Goal: Information Seeking & Learning: Learn about a topic

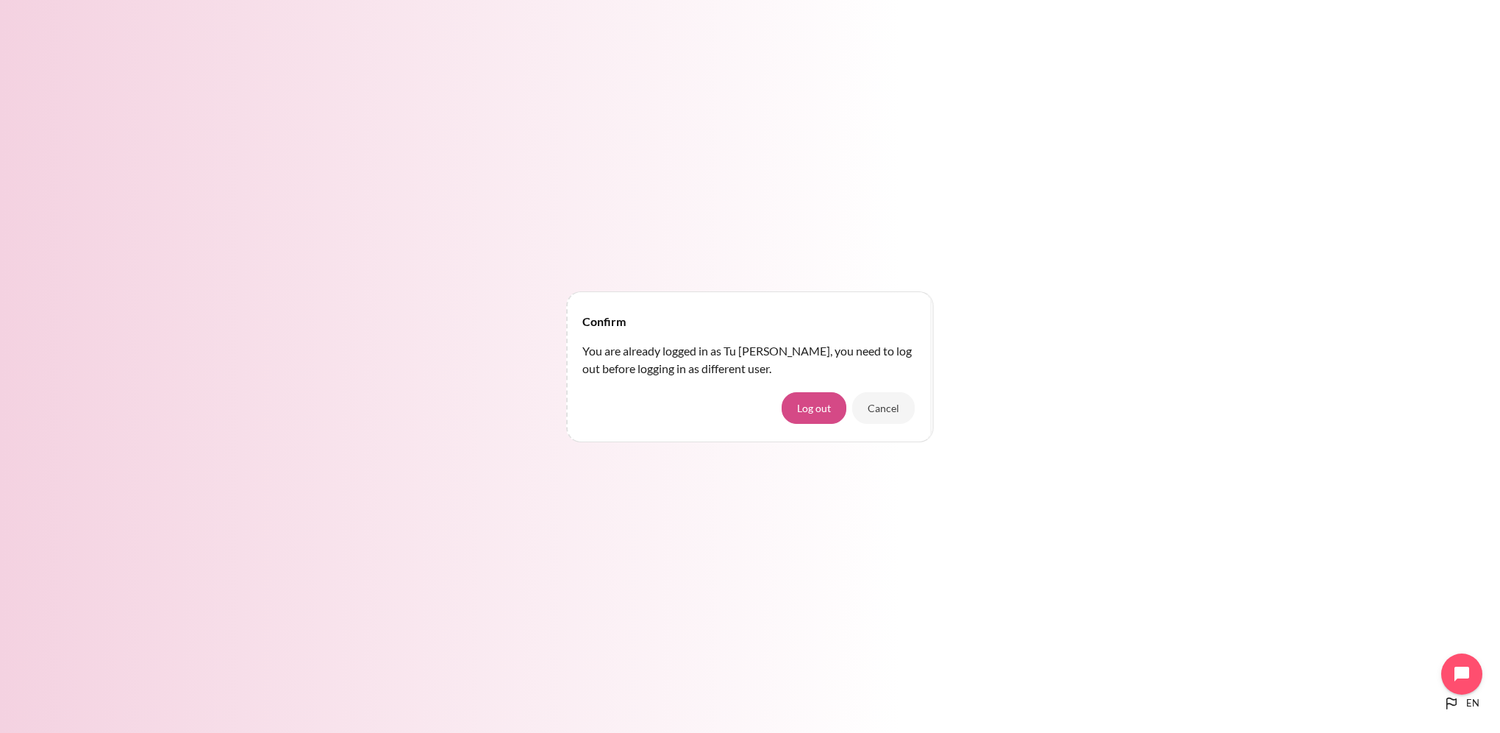
click at [834, 410] on button "Log out" at bounding box center [814, 407] width 65 height 31
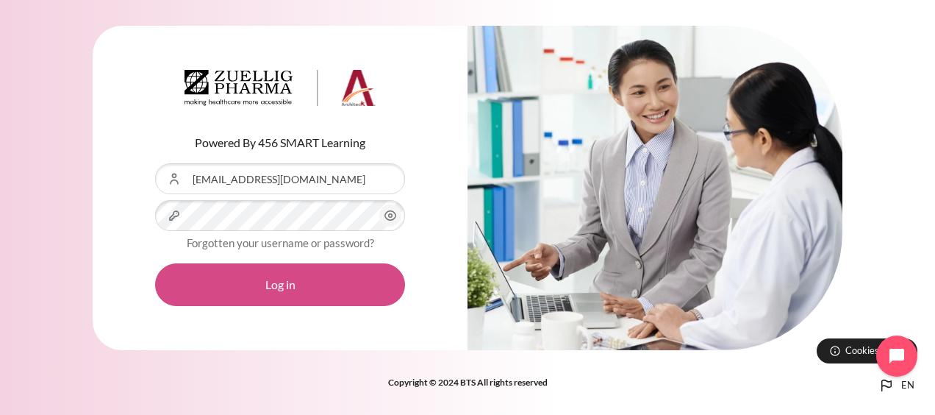
click at [272, 290] on button "Log in" at bounding box center [280, 284] width 250 height 43
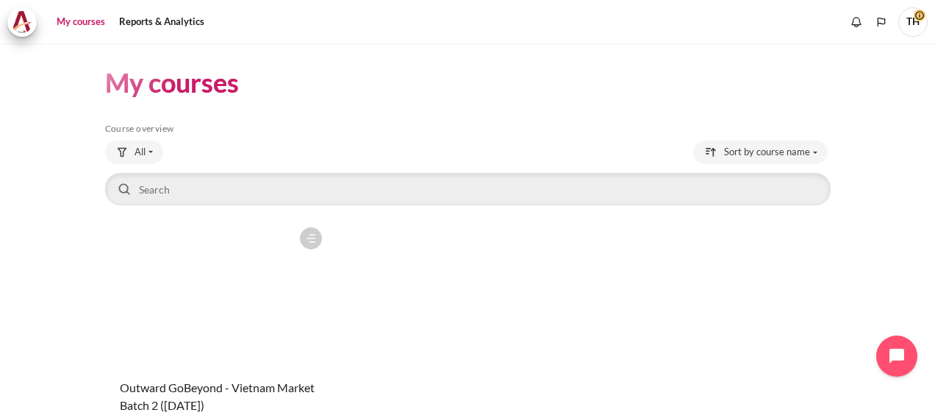
click at [251, 272] on figure "Content" at bounding box center [217, 293] width 224 height 147
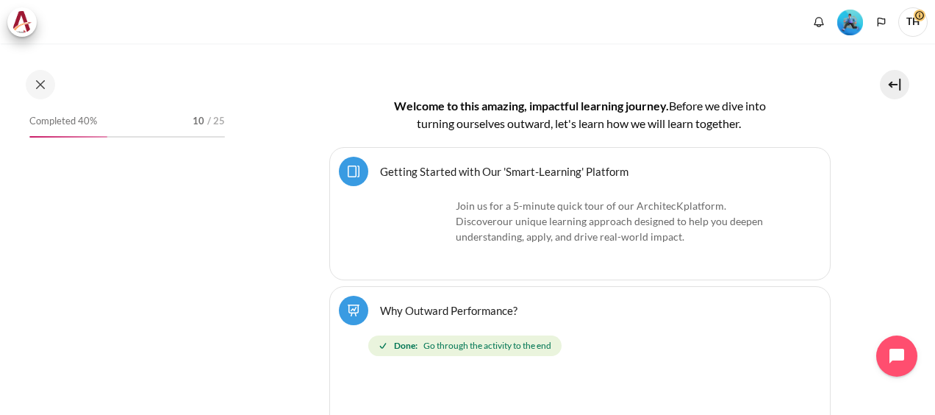
scroll to position [335, 0]
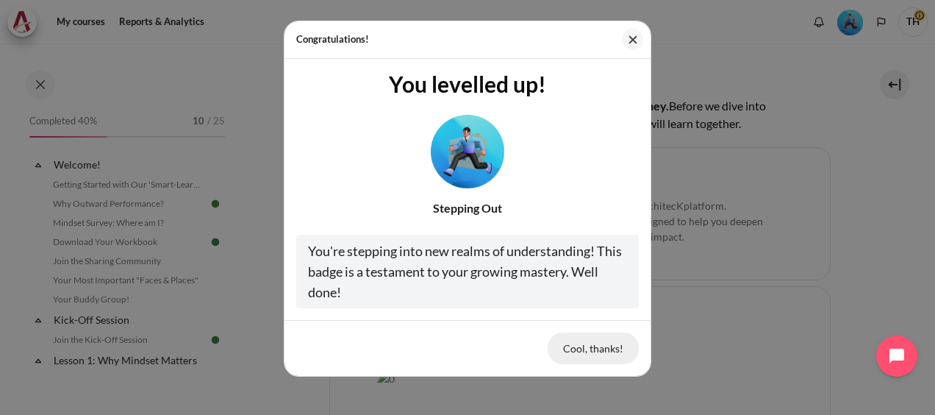
click at [588, 351] on button "Cool, thanks!" at bounding box center [593, 347] width 91 height 31
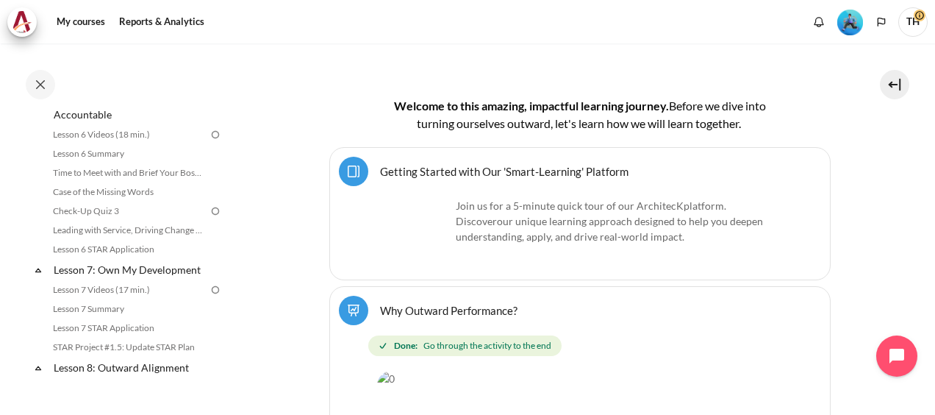
scroll to position [588, 0]
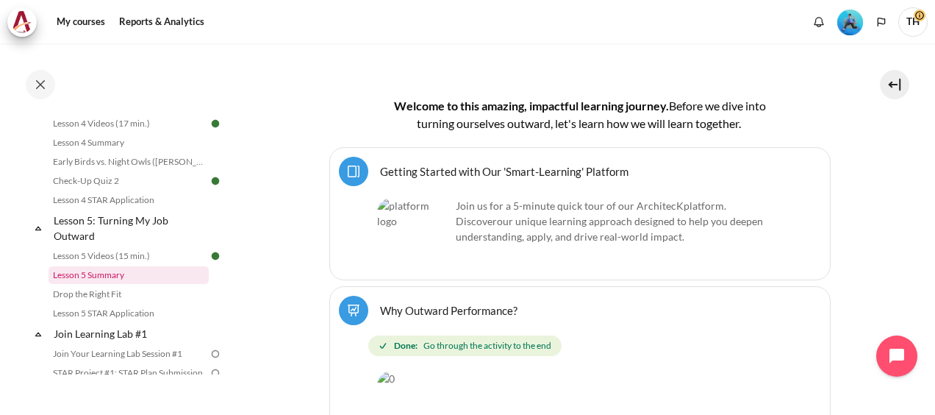
click at [117, 284] on link "Lesson 5 Summary" at bounding box center [129, 275] width 160 height 18
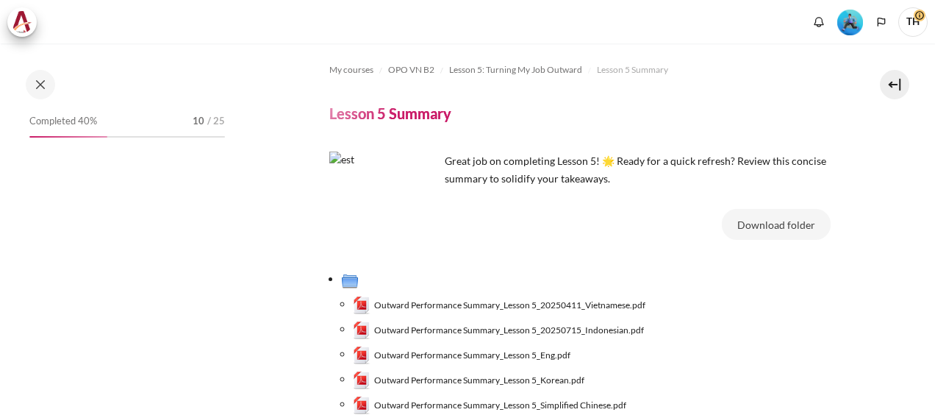
scroll to position [636, 0]
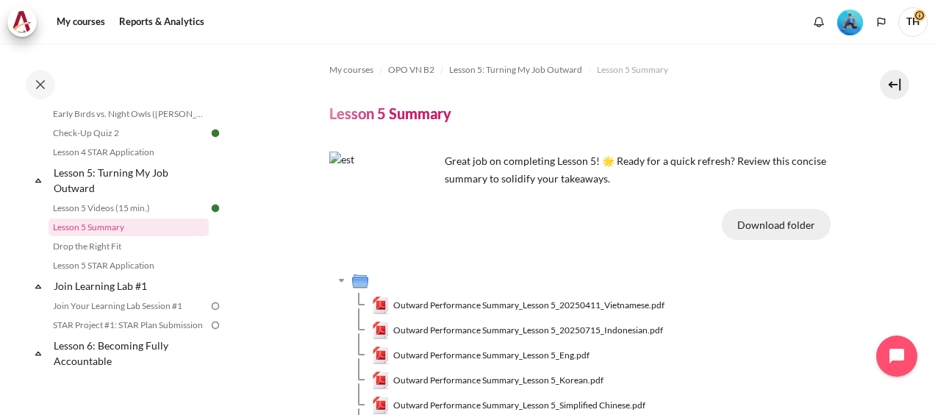
click at [778, 219] on button "Download folder" at bounding box center [776, 224] width 109 height 31
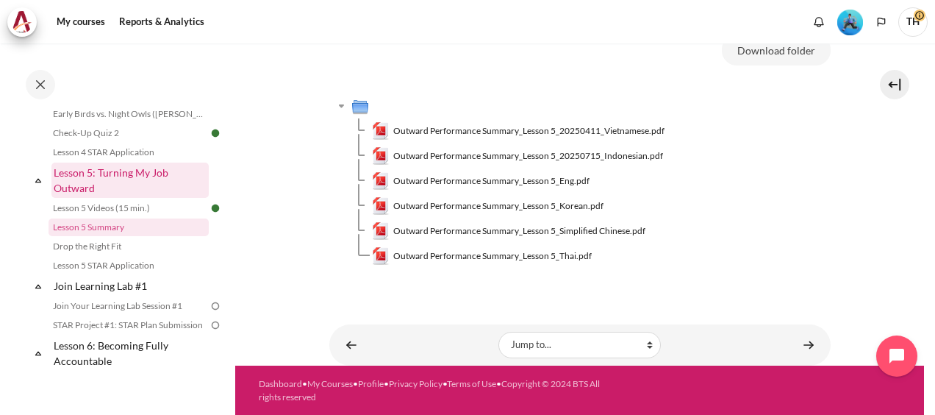
scroll to position [563, 0]
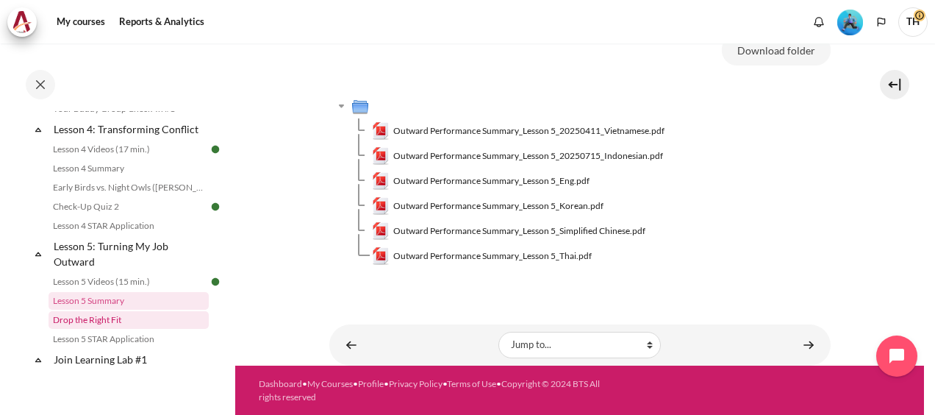
click at [93, 329] on link "Drop the Right Fit" at bounding box center [129, 320] width 160 height 18
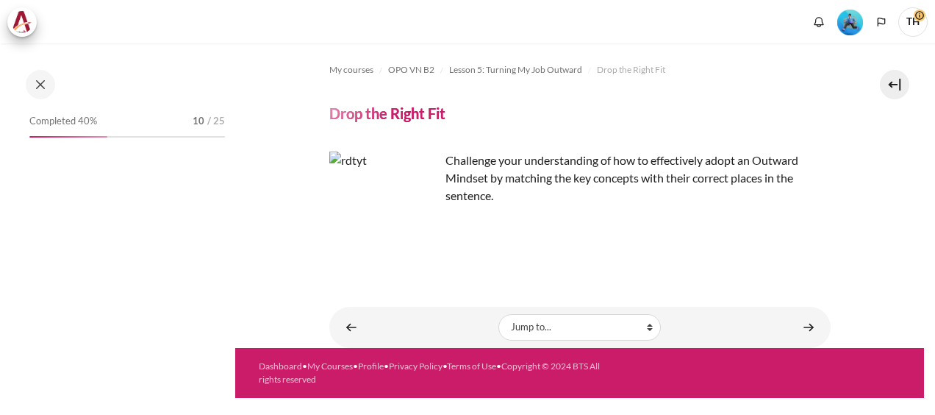
click at [349, 324] on link "Content" at bounding box center [351, 327] width 29 height 29
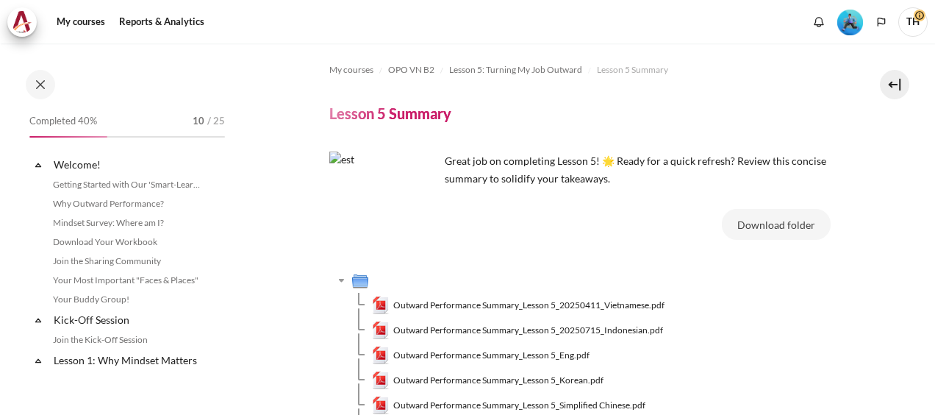
scroll to position [636, 0]
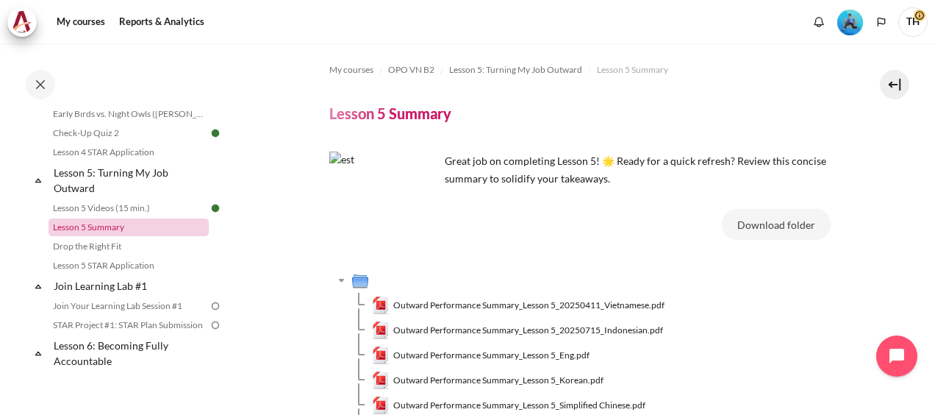
click at [116, 236] on link "Lesson 5 Summary" at bounding box center [129, 227] width 160 height 18
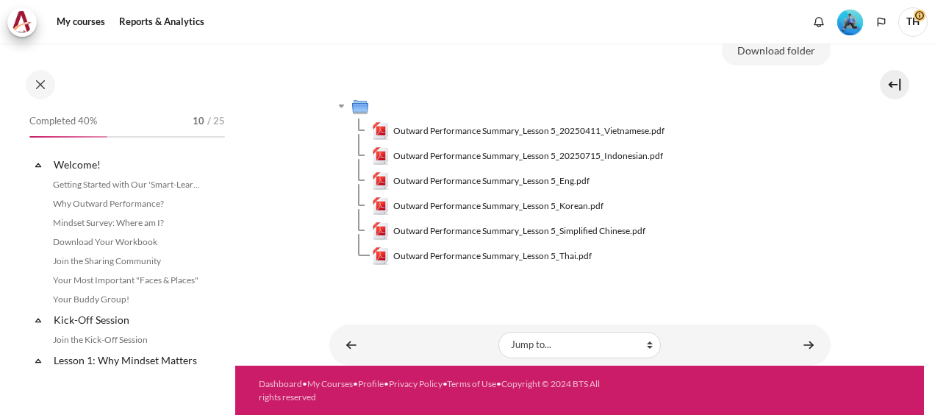
scroll to position [636, 0]
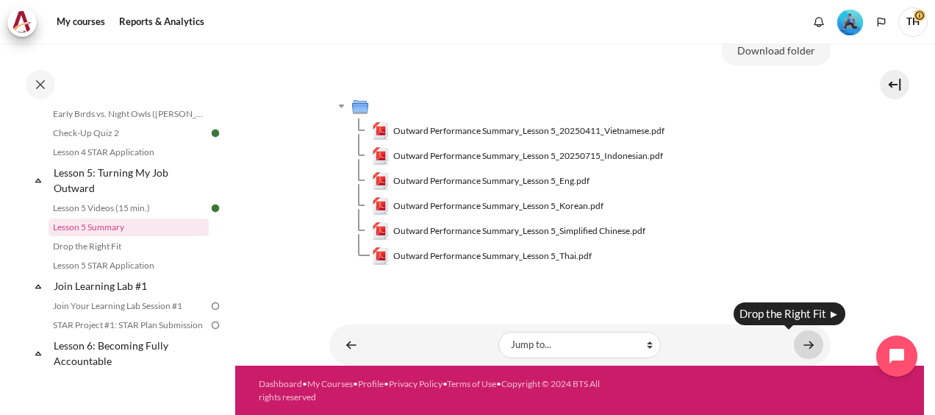
click at [802, 346] on link "Content" at bounding box center [808, 344] width 29 height 29
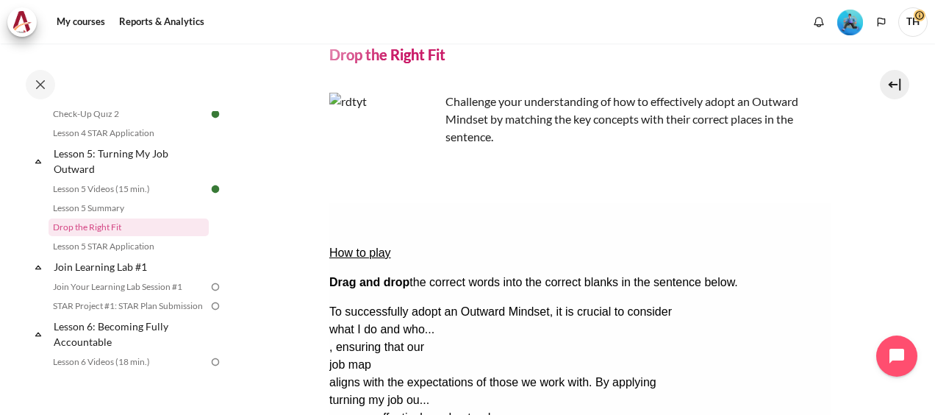
scroll to position [199, 0]
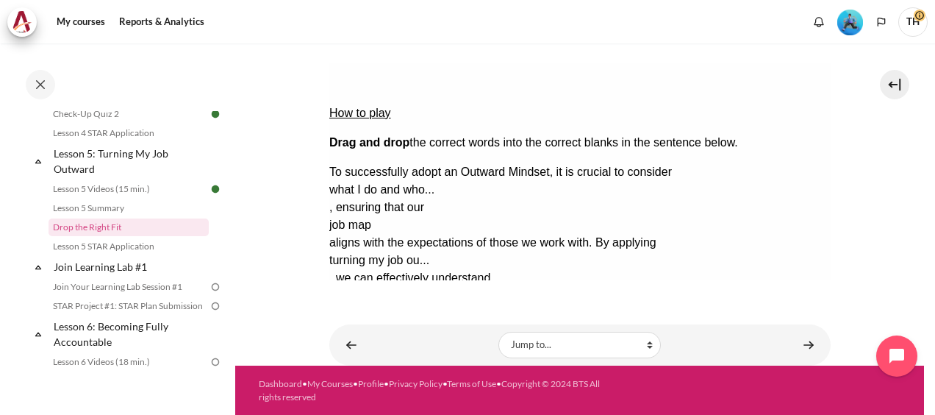
click at [368, 341] on button "Check Check the answers. The responses will be marked as correct, incorrect, or…" at bounding box center [349, 348] width 40 height 15
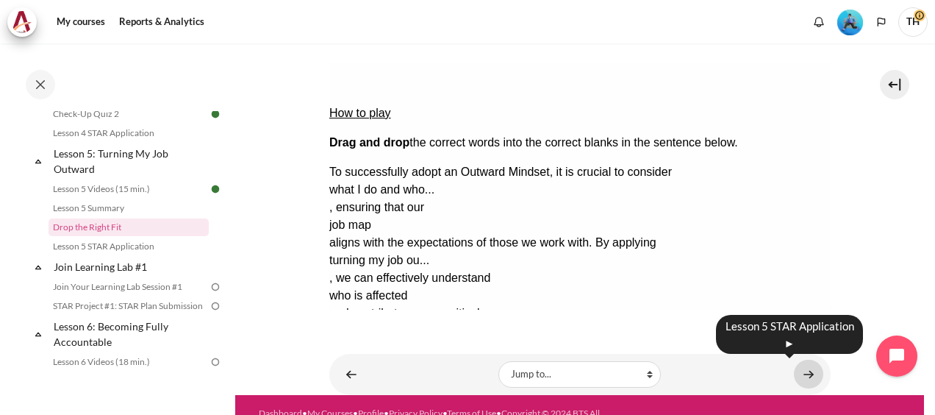
click at [805, 372] on link "Content" at bounding box center [808, 374] width 29 height 29
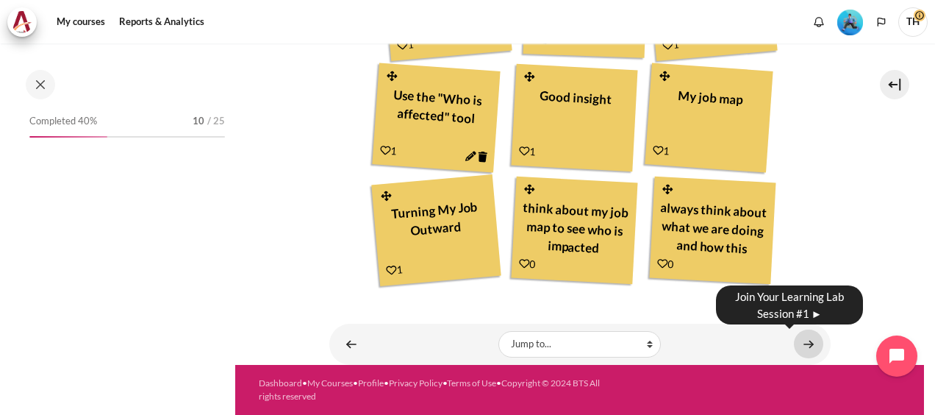
scroll to position [674, 0]
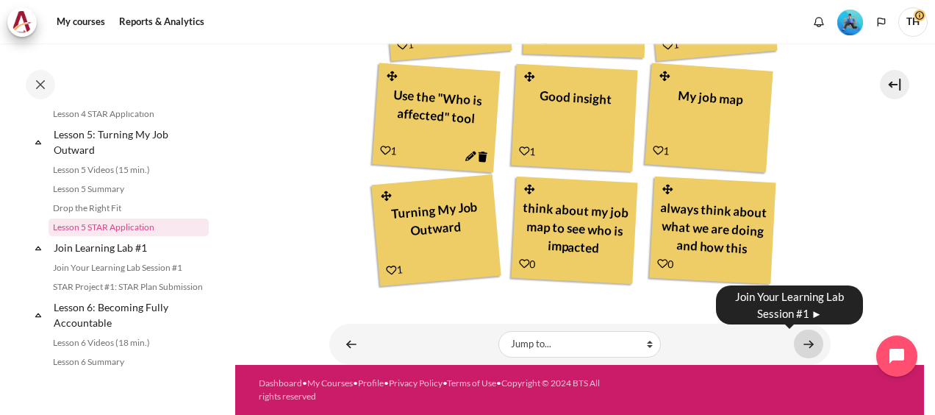
click at [803, 343] on link "Content" at bounding box center [808, 343] width 29 height 29
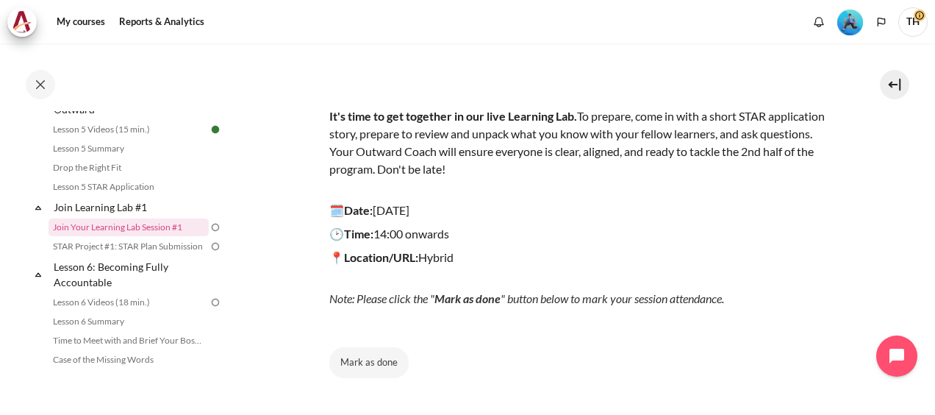
scroll to position [262, 0]
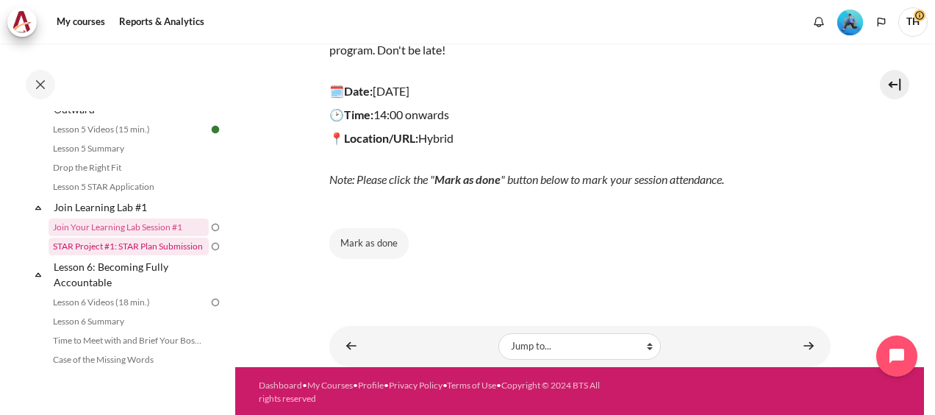
click at [112, 255] on link "STAR Project #1: STAR Plan Submission" at bounding box center [129, 247] width 160 height 18
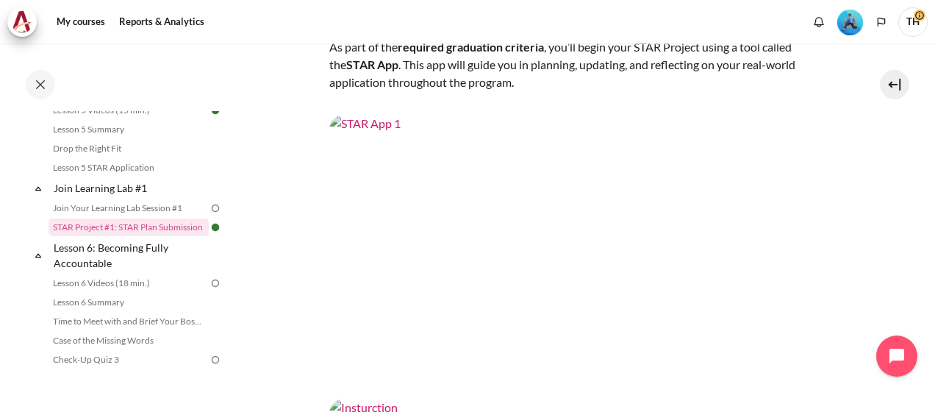
scroll to position [221, 0]
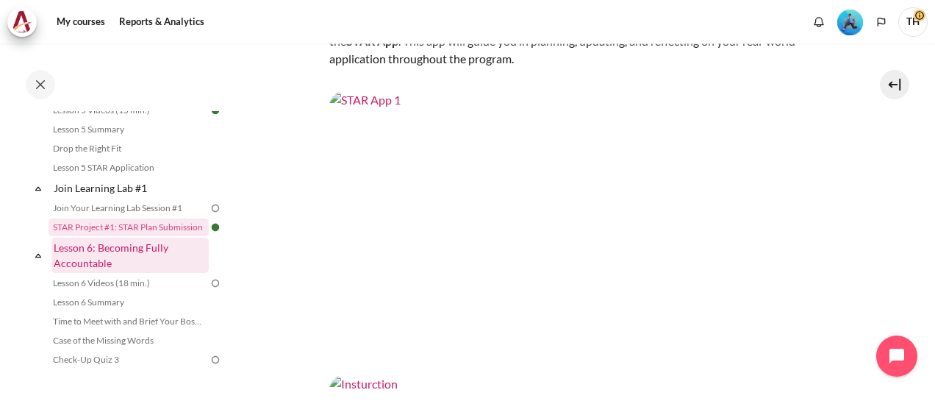
click at [122, 264] on link "Lesson 6: Becoming Fully Accountable" at bounding box center [129, 255] width 157 height 35
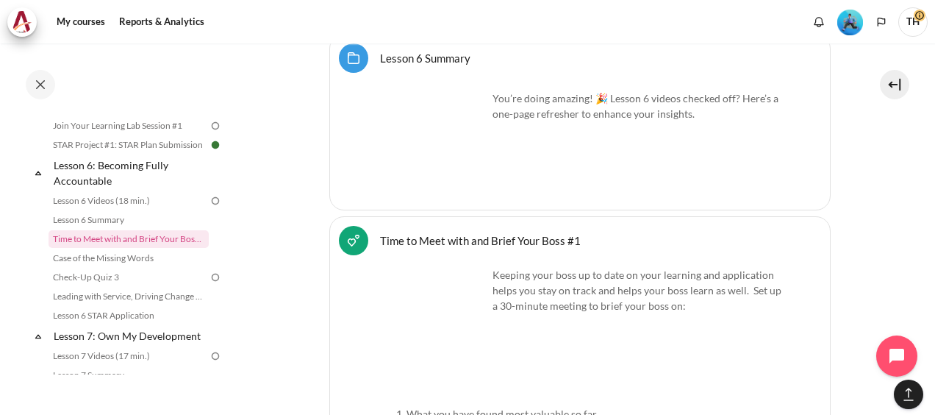
scroll to position [10696, 0]
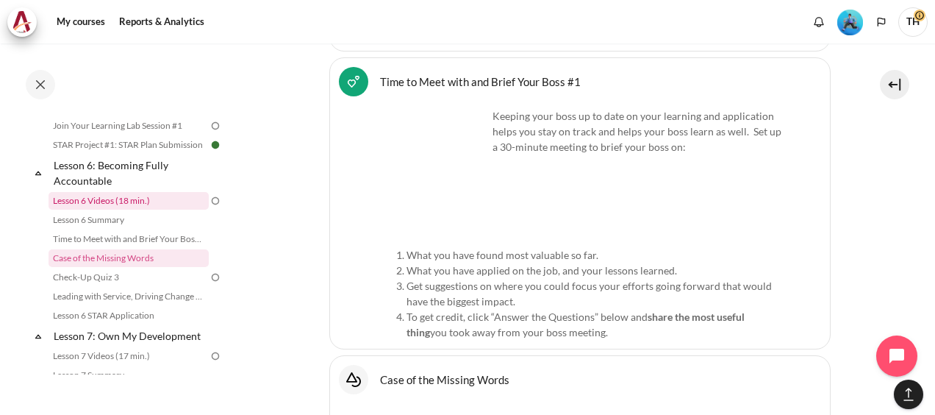
click at [120, 210] on link "Lesson 6 Videos (18 min.)" at bounding box center [129, 201] width 160 height 18
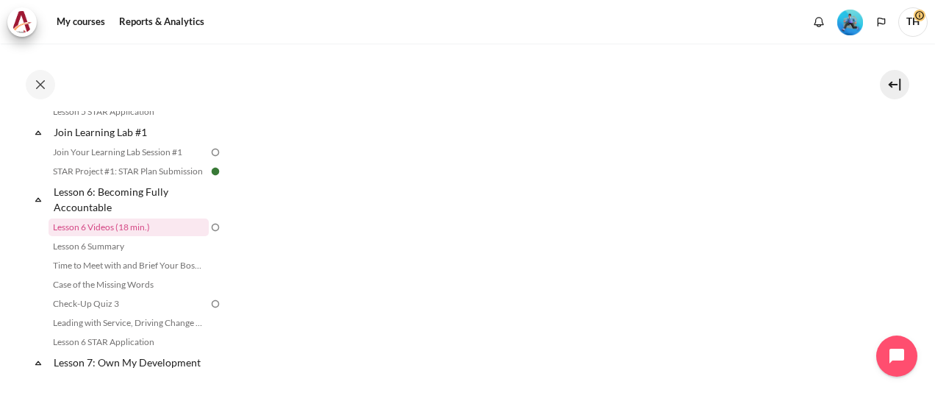
scroll to position [179, 0]
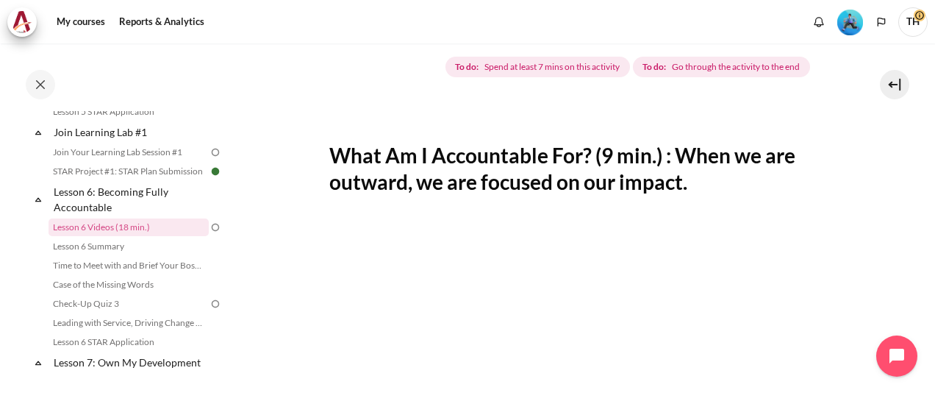
click at [846, 222] on section "My courses OPO VN B2 Lesson 6: Becoming Fully Accountable Lesson 6 Videos (18 m…" at bounding box center [579, 364] width 689 height 999
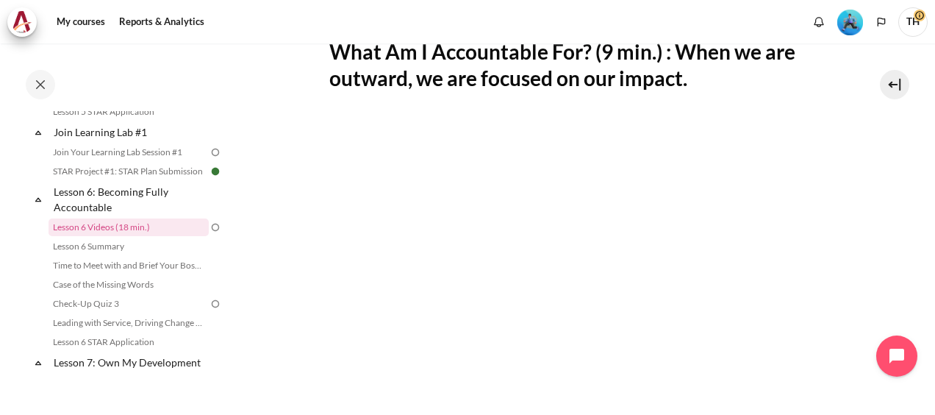
scroll to position [304, 0]
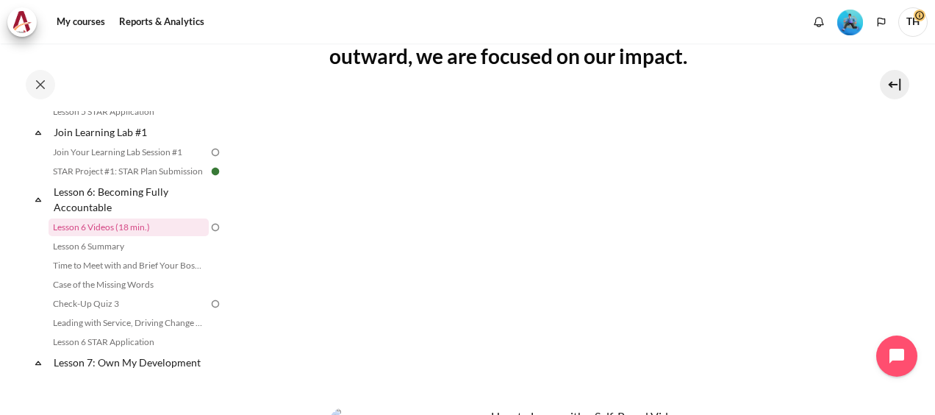
click at [905, 225] on section "My courses OPO VN B2 Lesson 6: Becoming Fully Accountable Lesson 6 Videos (18 m…" at bounding box center [579, 238] width 689 height 999
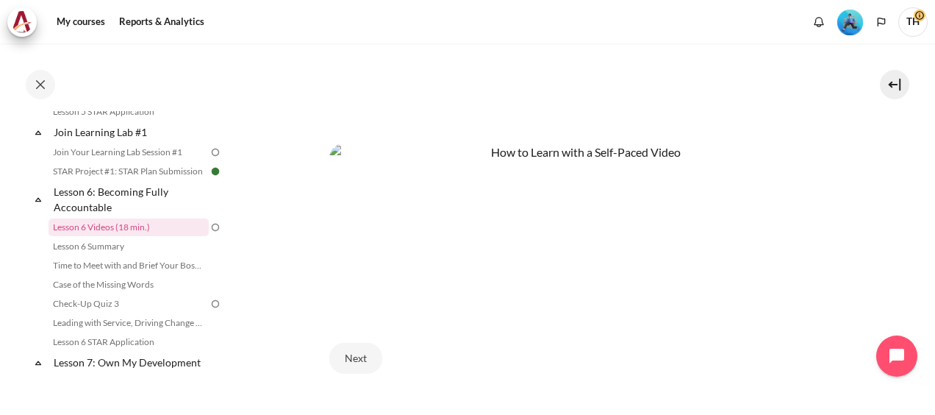
scroll to position [599, 0]
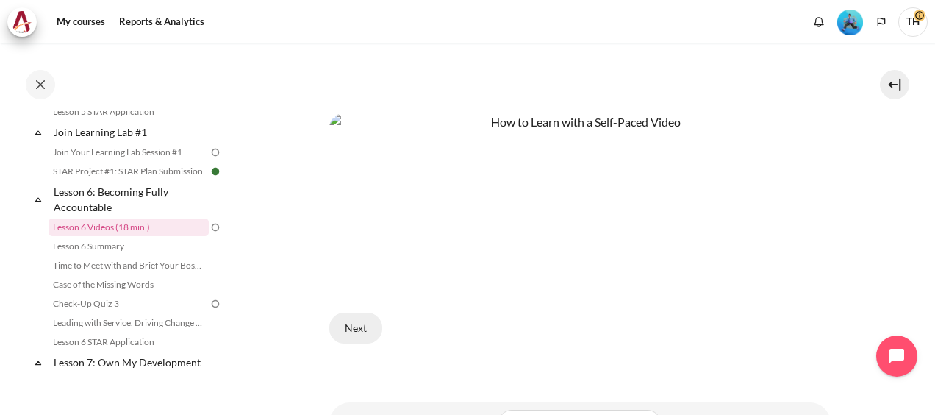
click at [361, 319] on button "Next" at bounding box center [355, 328] width 53 height 31
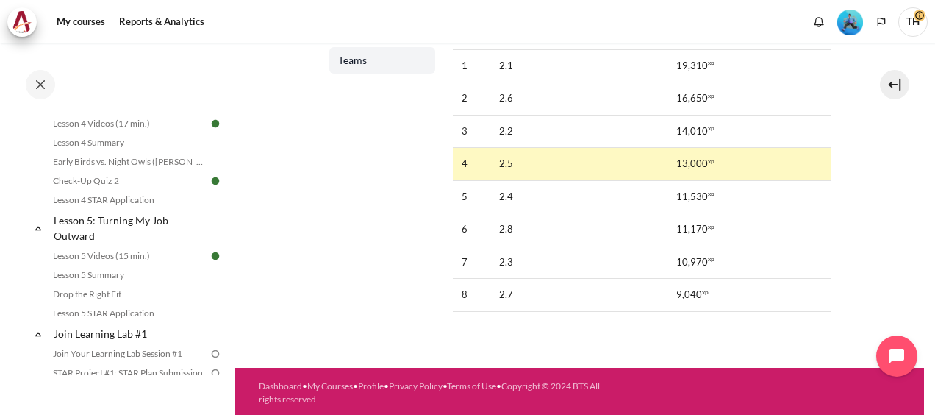
scroll to position [190, 0]
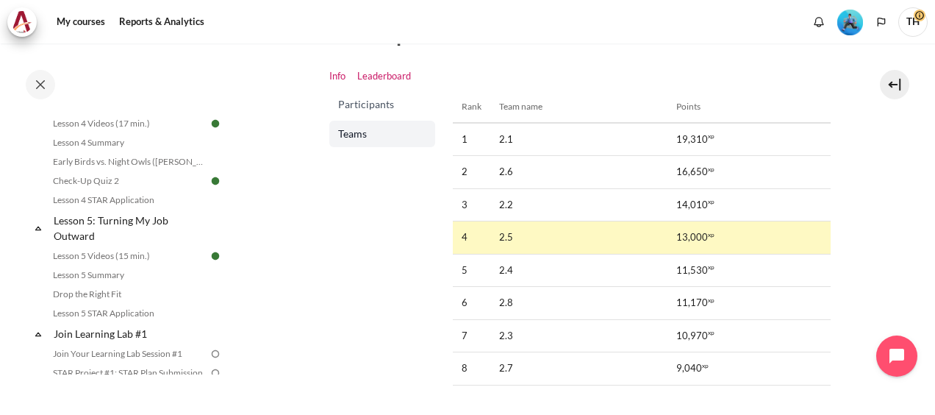
click at [335, 78] on link "Info" at bounding box center [337, 76] width 16 height 15
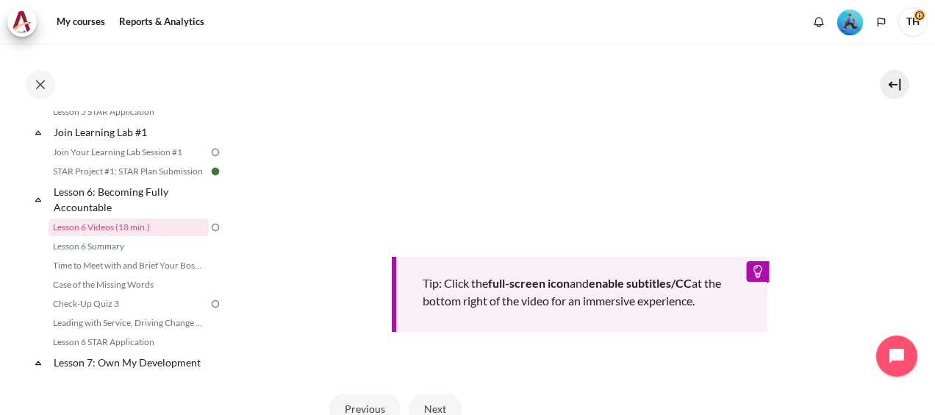
scroll to position [368, 0]
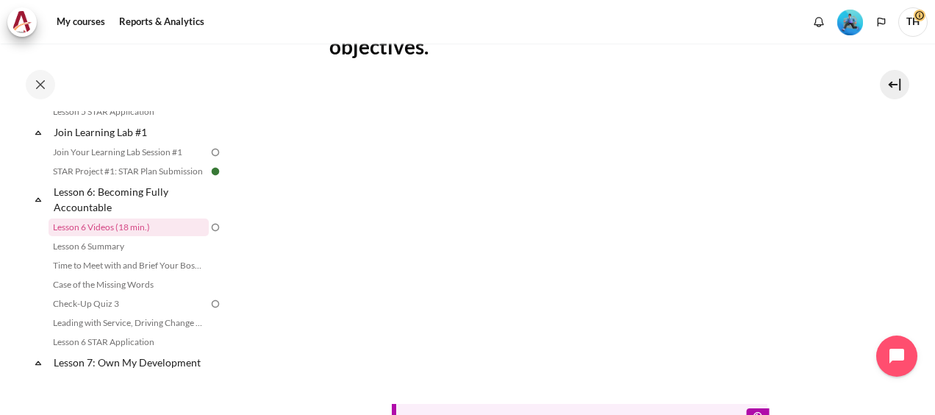
click at [310, 262] on section "My courses OPO VN B2 Lesson 6: Becoming Fully Accountable Lesson 6 Videos (18 m…" at bounding box center [579, 174] width 689 height 996
click at [282, 254] on section "My courses OPO VN B2 Lesson 6: Becoming Fully Accountable Lesson 6 Videos (18 m…" at bounding box center [579, 174] width 689 height 996
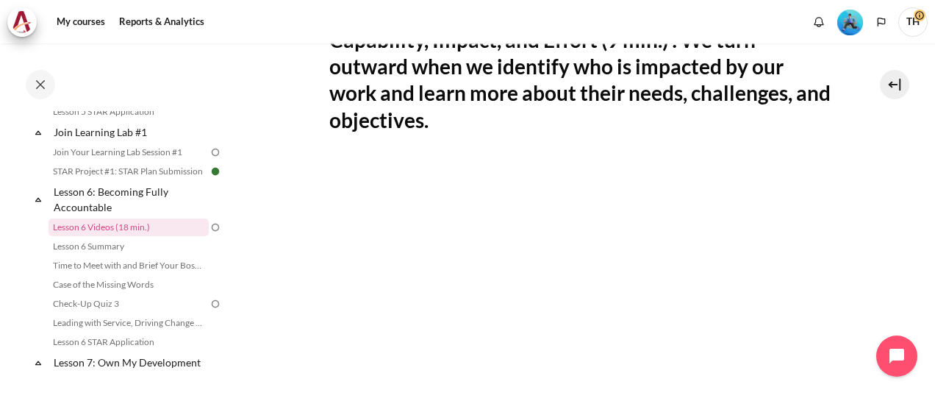
scroll to position [588, 0]
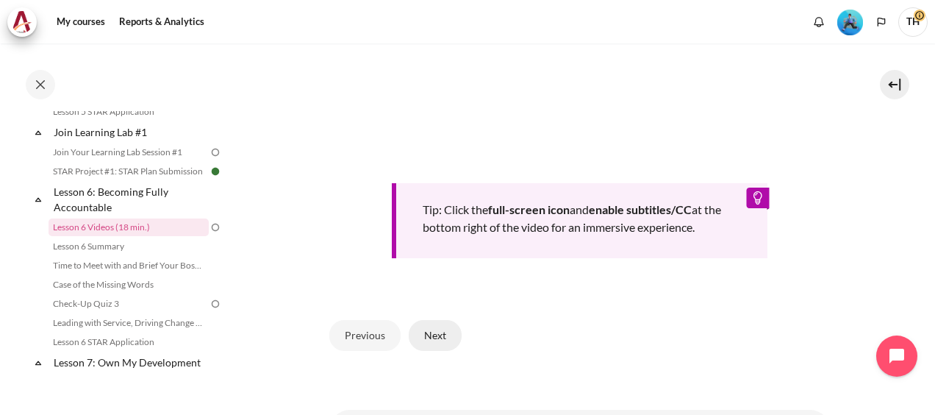
click at [443, 351] on button "Next" at bounding box center [435, 335] width 53 height 31
click at [748, 218] on div "Tip: Click the full-screen icon and enable subtitles/CC at the bottom right of …" at bounding box center [580, 220] width 377 height 75
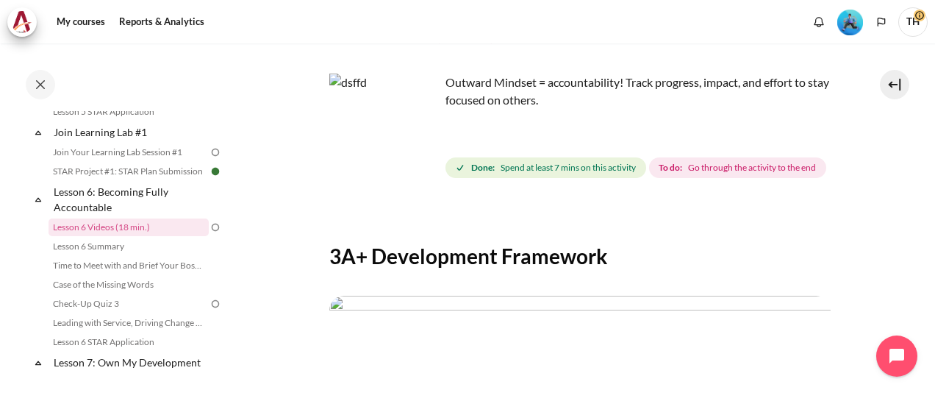
scroll to position [294, 0]
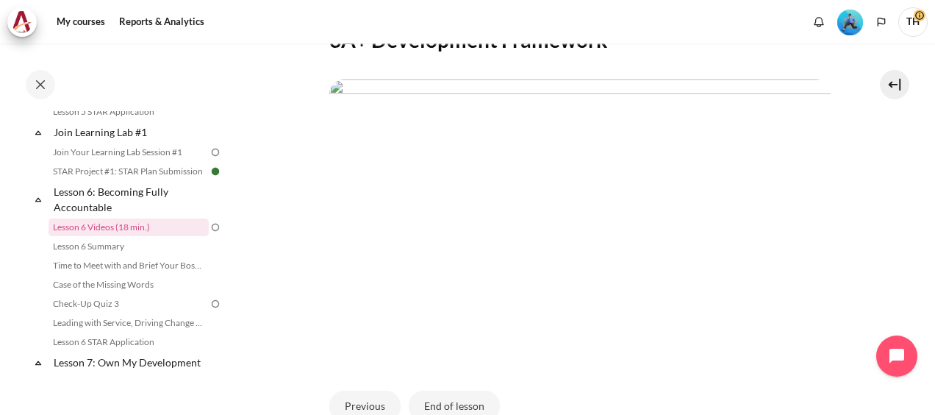
click at [846, 22] on img "Level #3" at bounding box center [851, 23] width 26 height 26
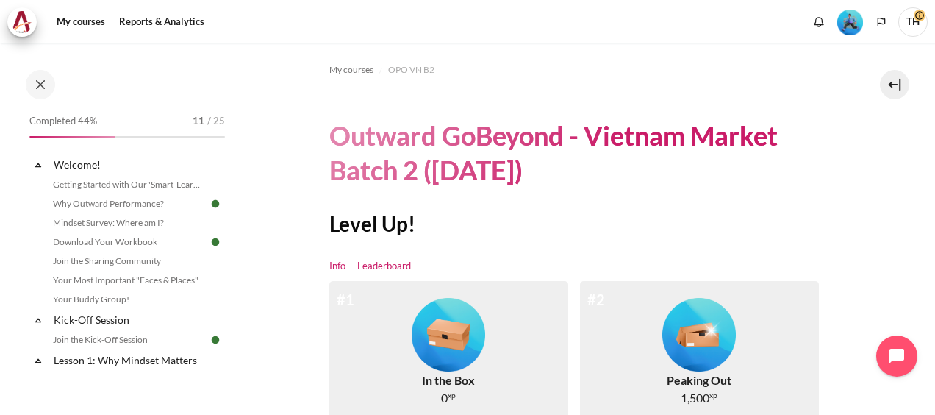
click at [402, 265] on link "Leaderboard" at bounding box center [384, 266] width 54 height 15
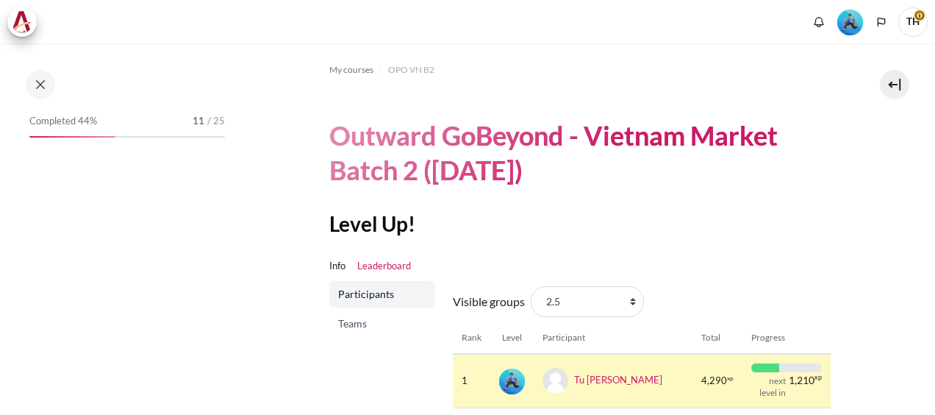
scroll to position [147, 0]
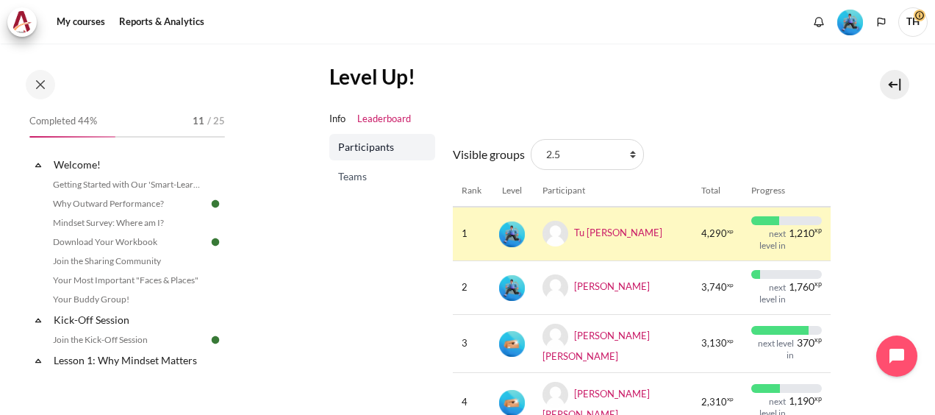
click at [362, 178] on span "Teams" at bounding box center [383, 176] width 91 height 15
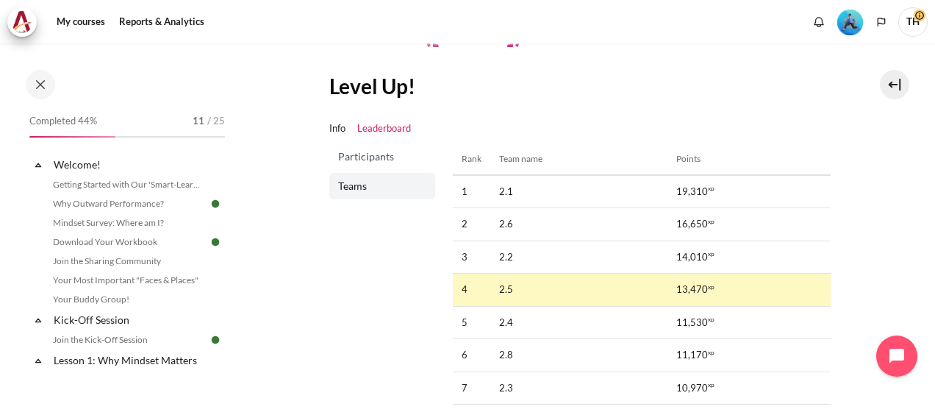
scroll to position [43, 0]
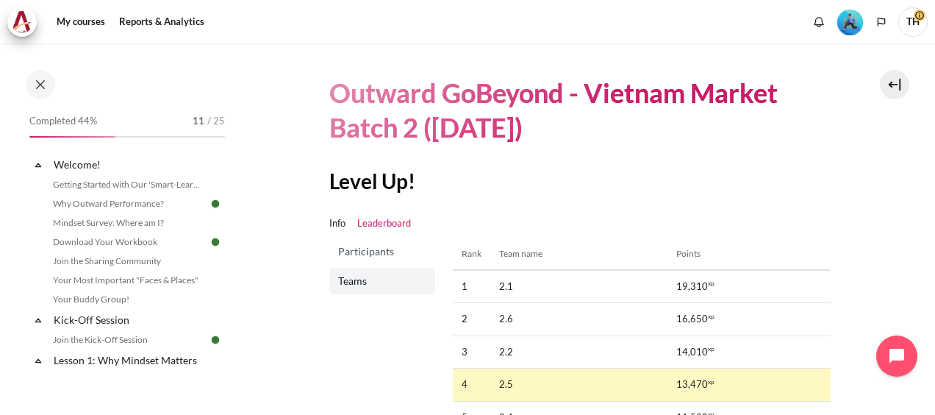
click at [376, 249] on span "Participants" at bounding box center [383, 251] width 91 height 15
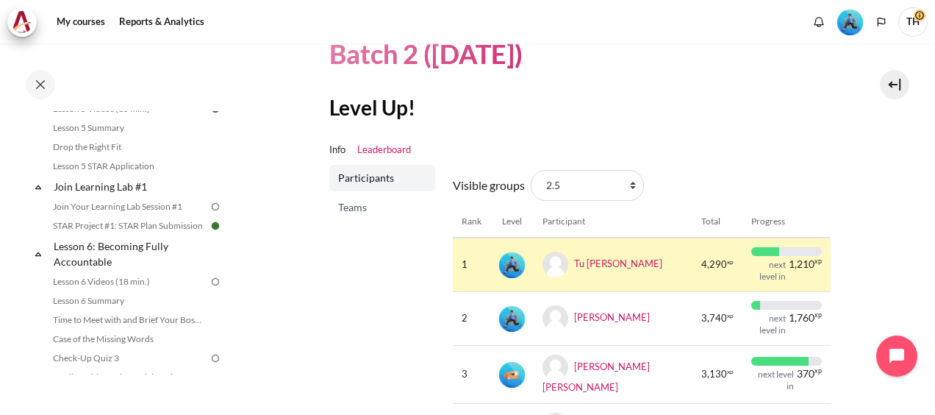
scroll to position [190, 0]
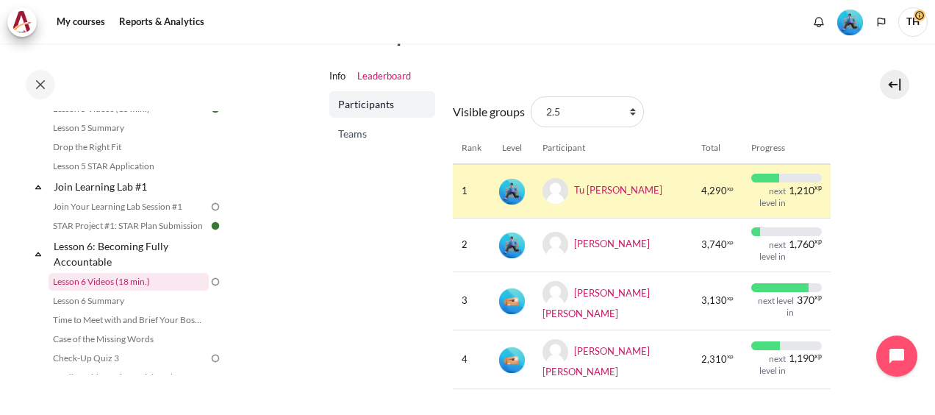
click at [127, 291] on link "Lesson 6 Videos (18 min.)" at bounding box center [129, 282] width 160 height 18
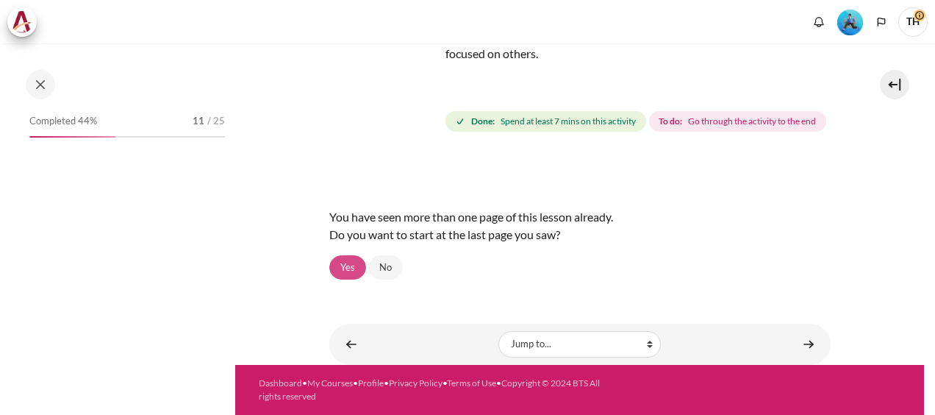
scroll to position [790, 0]
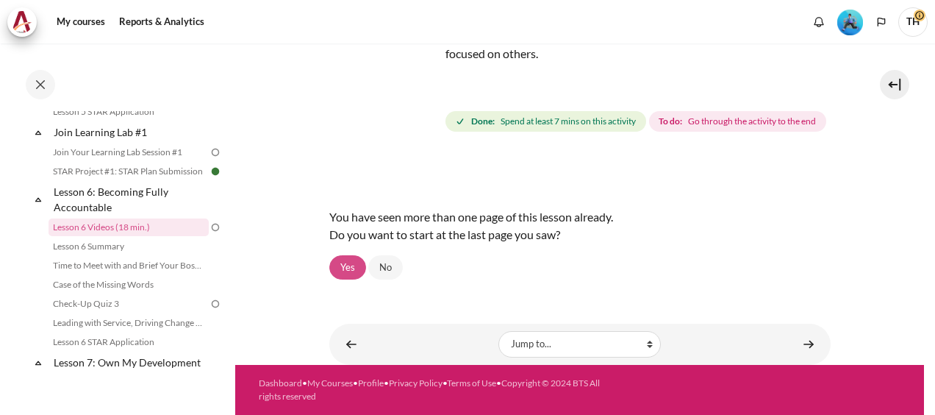
click at [341, 269] on link "Yes" at bounding box center [347, 267] width 37 height 25
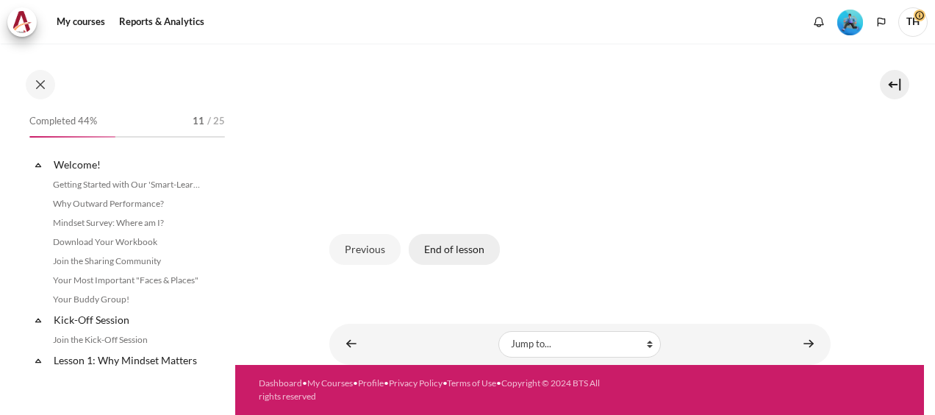
scroll to position [790, 0]
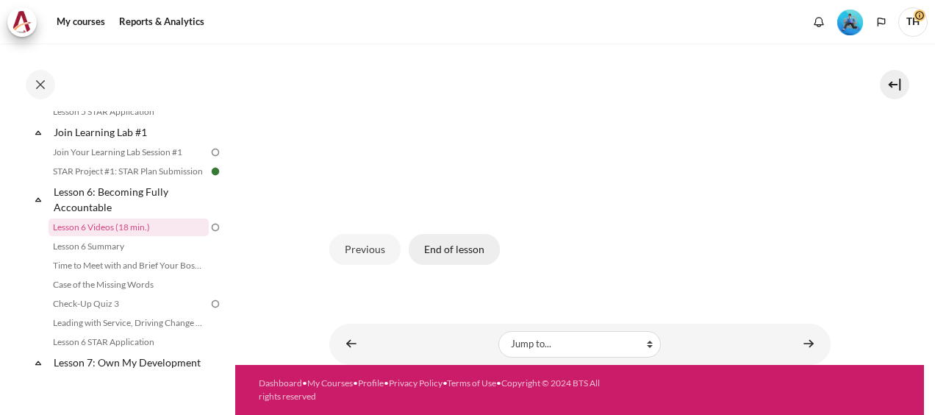
click at [444, 252] on button "End of lesson" at bounding box center [454, 249] width 91 height 31
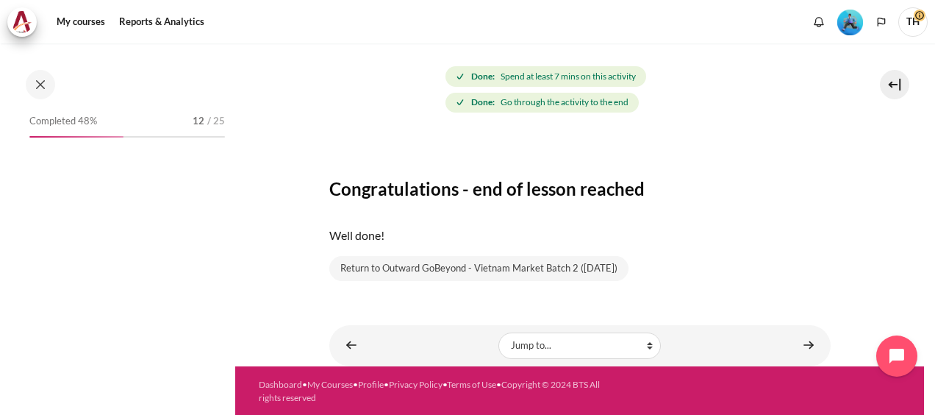
scroll to position [790, 0]
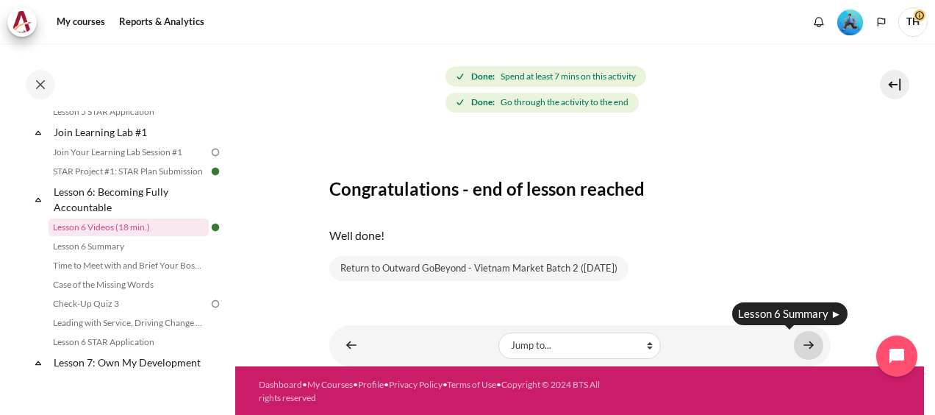
click at [796, 342] on link "Content" at bounding box center [808, 345] width 29 height 29
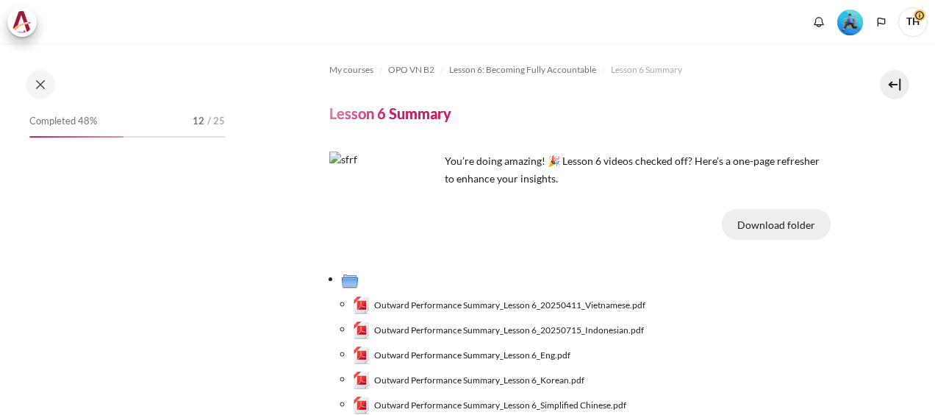
click at [787, 224] on button "Download folder" at bounding box center [776, 224] width 109 height 31
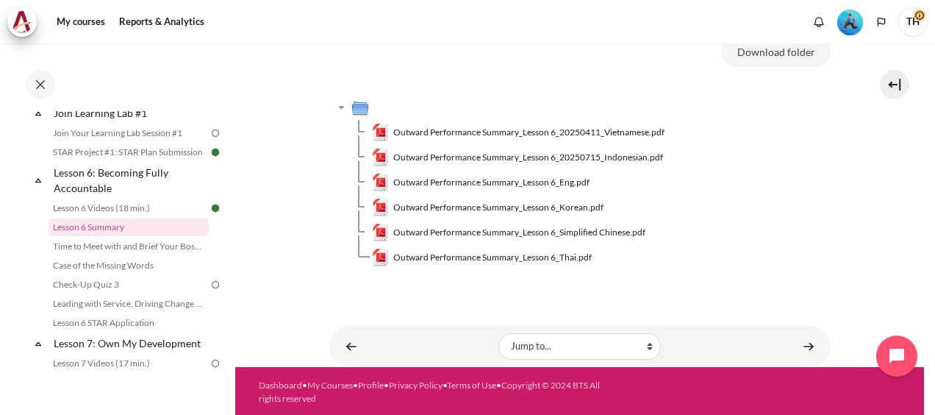
scroll to position [174, 0]
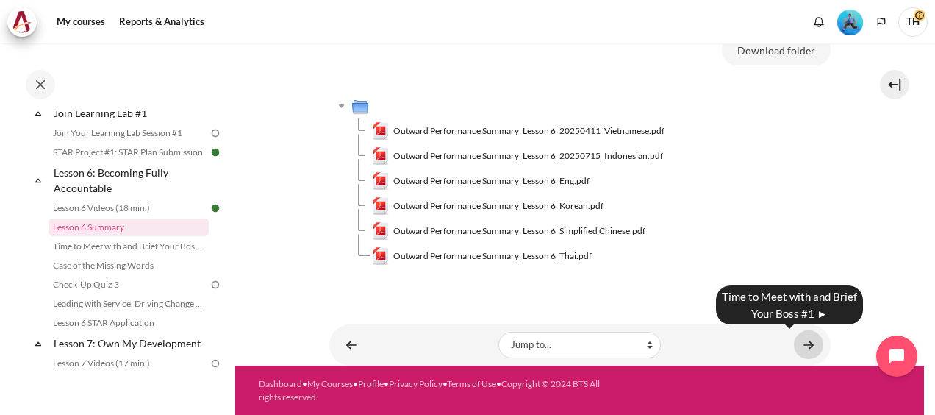
click at [800, 343] on link "Content" at bounding box center [808, 344] width 29 height 29
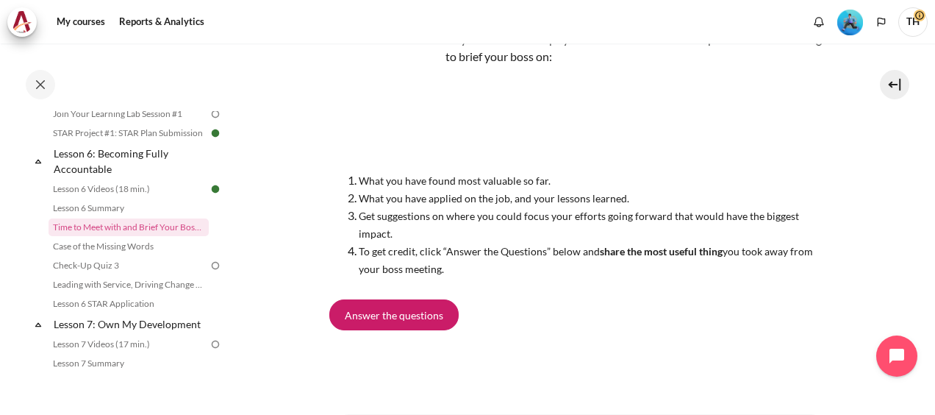
scroll to position [235, 0]
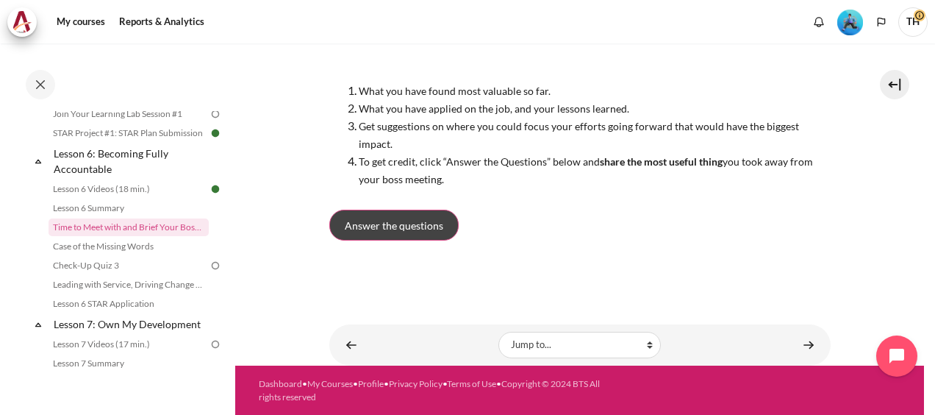
click at [397, 227] on span "Answer the questions" at bounding box center [394, 225] width 99 height 15
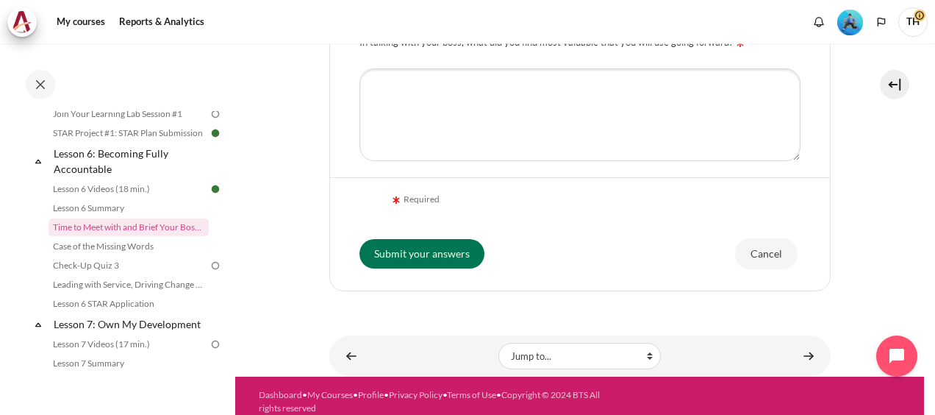
scroll to position [484, 0]
